Goal: Task Accomplishment & Management: Manage account settings

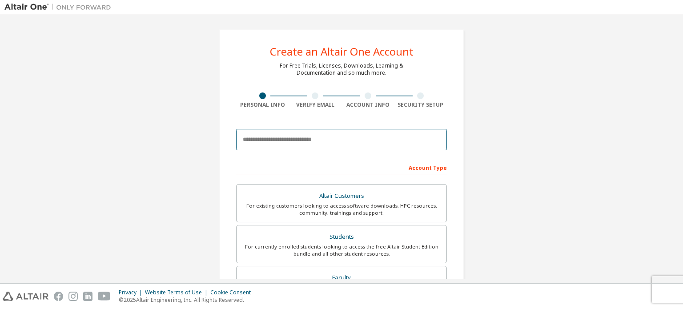
drag, startPoint x: 352, startPoint y: 150, endPoint x: 347, endPoint y: 139, distance: 12.3
click at [347, 139] on div at bounding box center [341, 140] width 211 height 30
click at [347, 139] on input "email" at bounding box center [341, 139] width 211 height 21
type input "**********"
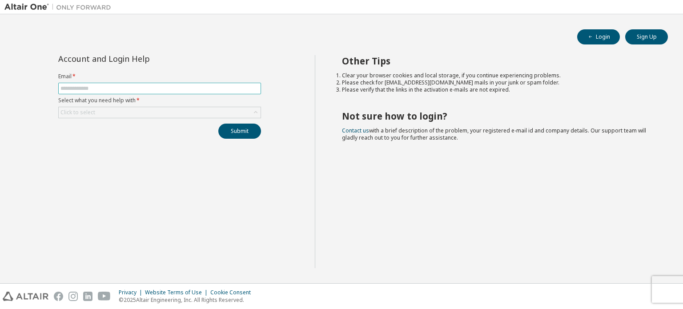
click at [165, 87] on input "text" at bounding box center [159, 88] width 198 height 7
click at [654, 59] on div "Other Tips Clear your browser cookies and local storage, if you continue experi…" at bounding box center [497, 161] width 364 height 213
click at [157, 88] on input "text" at bounding box center [159, 88] width 198 height 7
type input "**********"
click at [167, 109] on div "Click to select" at bounding box center [160, 112] width 202 height 11
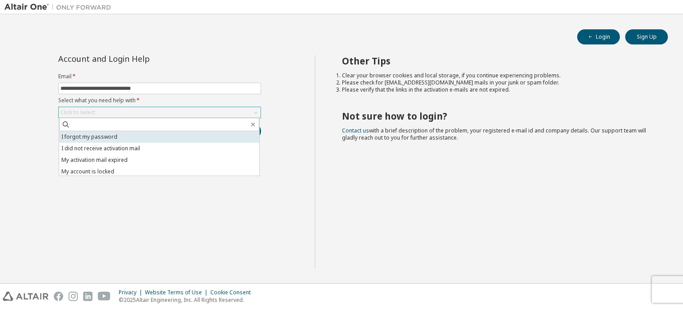
click at [109, 135] on li "I forgot my password" at bounding box center [159, 137] width 200 height 12
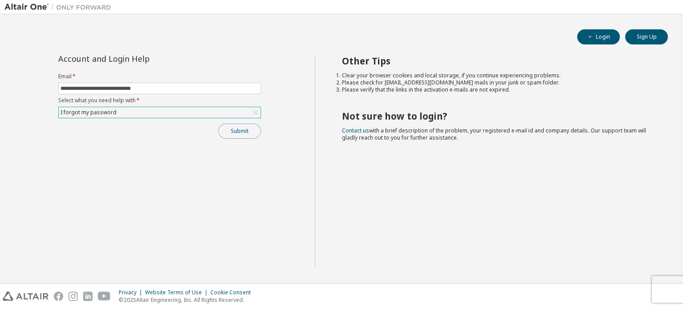
click at [242, 131] on button "Submit" at bounding box center [239, 131] width 43 height 15
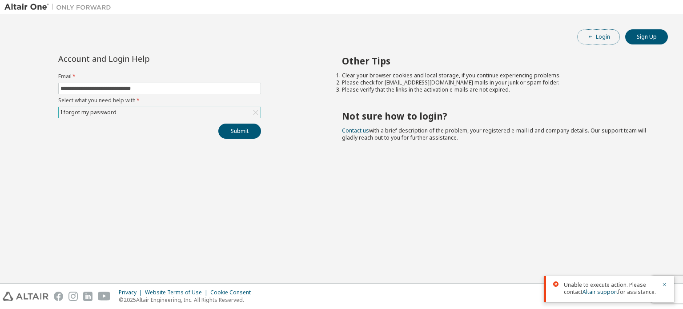
click at [594, 35] on button "Login" at bounding box center [598, 36] width 43 height 15
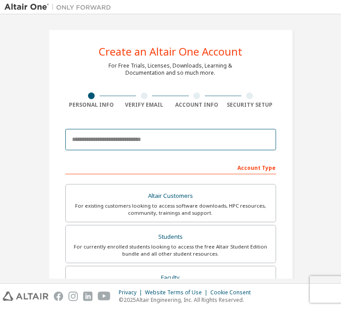
drag, startPoint x: 0, startPoint y: 0, endPoint x: 133, endPoint y: 135, distance: 189.7
click at [133, 135] on input "email" at bounding box center [170, 139] width 211 height 21
type input "**********"
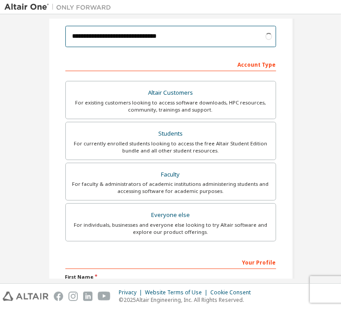
scroll to position [109, 0]
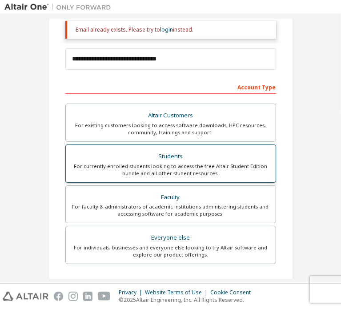
click at [157, 174] on div "For currently enrolled students looking to access the free Altair Student Editi…" at bounding box center [170, 170] width 199 height 14
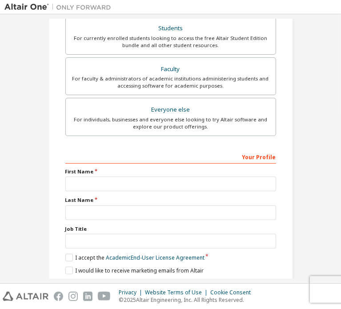
scroll to position [0, 0]
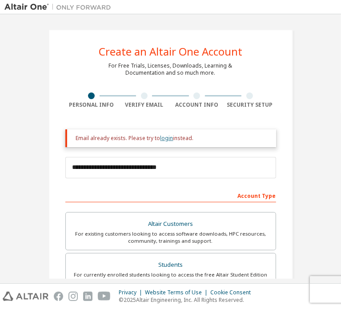
click at [164, 137] on link "login" at bounding box center [167, 138] width 13 height 8
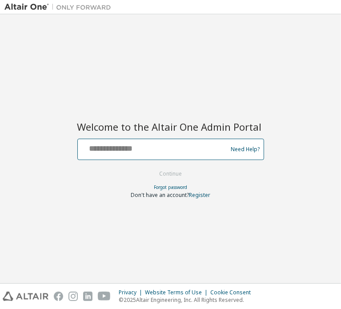
click at [169, 149] on input "text" at bounding box center [153, 147] width 145 height 13
type input "**********"
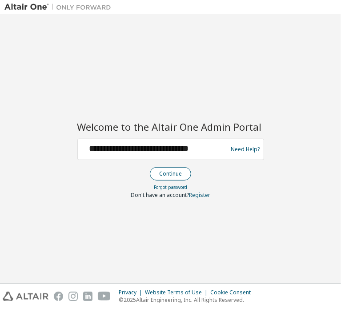
click at [182, 169] on button "Continue" at bounding box center [170, 173] width 41 height 13
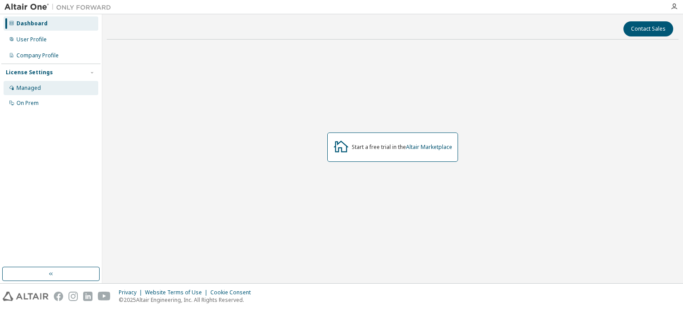
click at [49, 87] on div "Managed" at bounding box center [51, 88] width 95 height 14
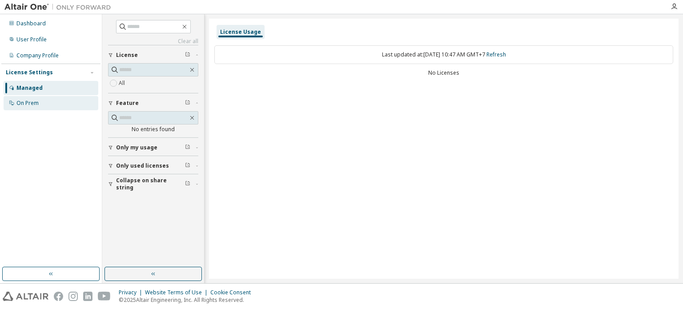
click at [49, 96] on div "On Prem" at bounding box center [51, 103] width 95 height 14
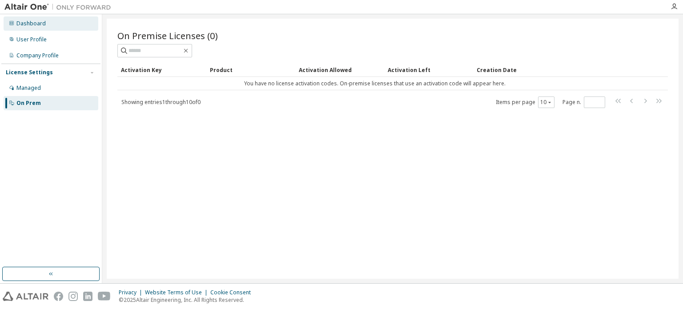
click at [47, 24] on div "Dashboard" at bounding box center [51, 23] width 95 height 14
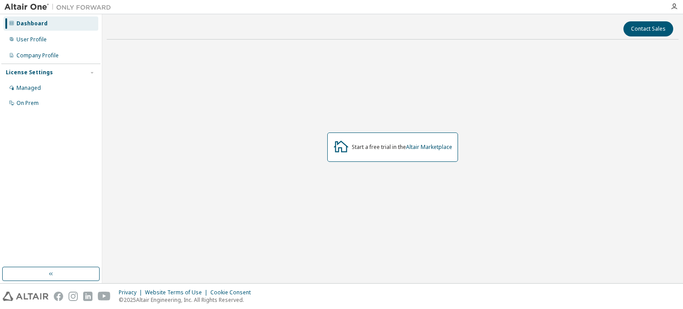
click at [392, 148] on div "Start a free trial in the Altair Marketplace" at bounding box center [402, 147] width 101 height 7
click at [371, 135] on div "Start a free trial in the Altair Marketplace" at bounding box center [392, 147] width 131 height 29
click at [336, 149] on icon at bounding box center [341, 146] width 16 height 16
